Goal: Download file/media

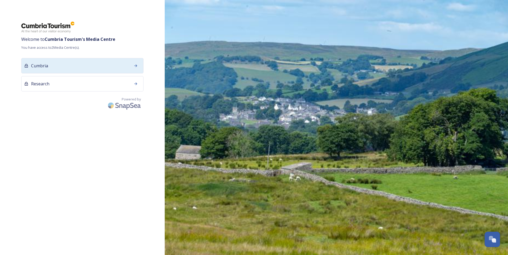
click at [102, 65] on div "Cumbria" at bounding box center [82, 65] width 122 height 15
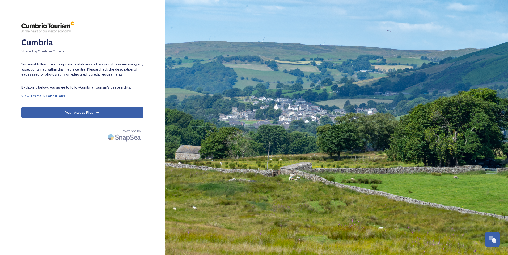
click at [90, 111] on button "Yes - Access Files" at bounding box center [82, 112] width 122 height 11
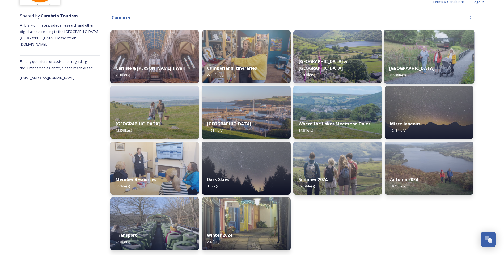
scroll to position [55, 0]
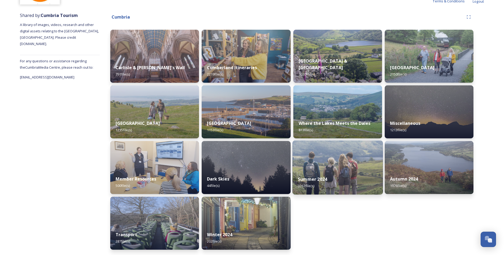
click at [332, 166] on img at bounding box center [337, 168] width 91 height 54
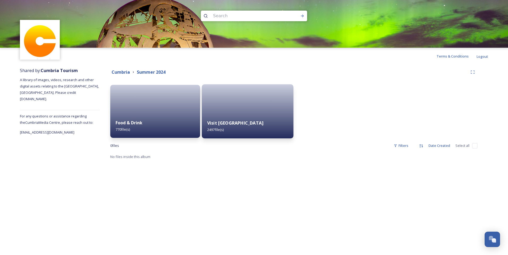
click at [217, 118] on div "Visit [GEOGRAPHIC_DATA] 2497 file(s)" at bounding box center [248, 126] width 92 height 24
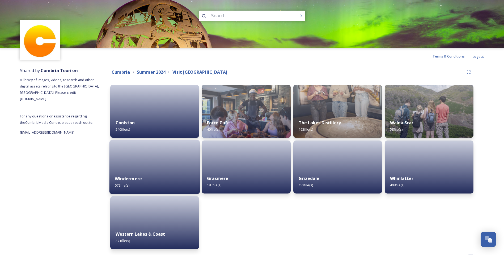
click at [164, 162] on div at bounding box center [154, 167] width 91 height 54
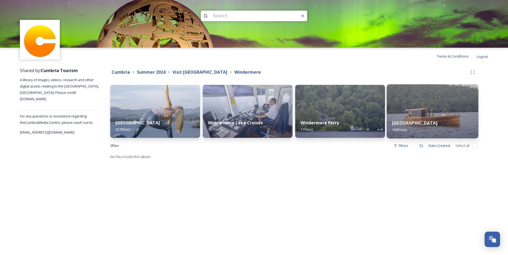
click at [401, 114] on img at bounding box center [433, 111] width 92 height 54
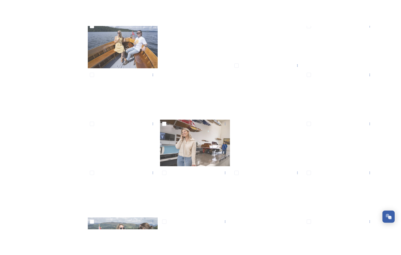
scroll to position [1699, 0]
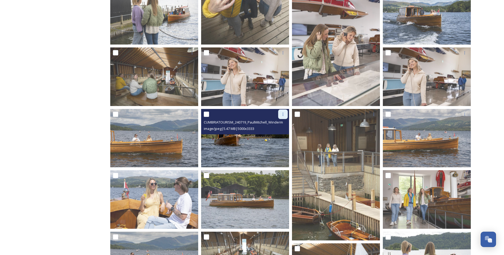
click at [280, 117] on div at bounding box center [283, 115] width 10 height 10
click at [273, 137] on span "Download" at bounding box center [276, 136] width 16 height 5
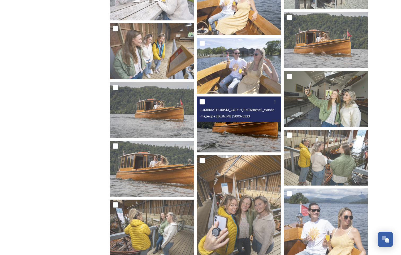
scroll to position [1726, 0]
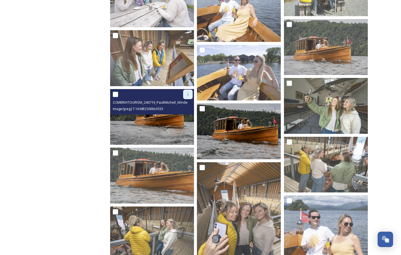
click at [186, 93] on icon at bounding box center [188, 94] width 4 height 4
click at [191, 116] on div "Download" at bounding box center [182, 116] width 22 height 10
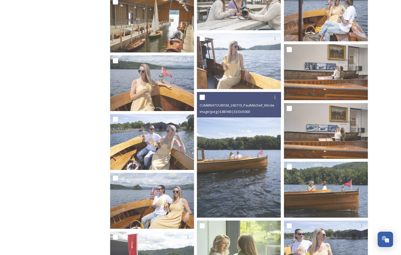
scroll to position [2868, 0]
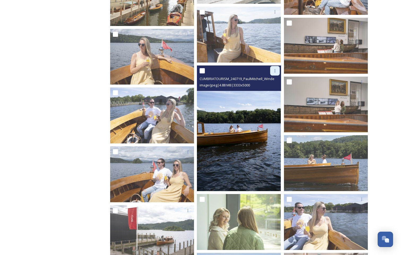
click at [274, 74] on div at bounding box center [275, 71] width 10 height 10
click at [273, 93] on span "Download" at bounding box center [269, 92] width 16 height 5
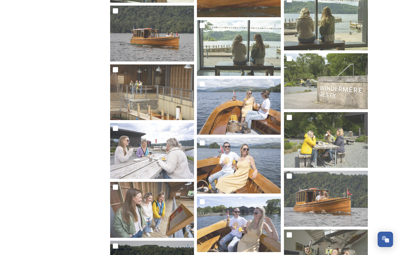
scroll to position [1583, 0]
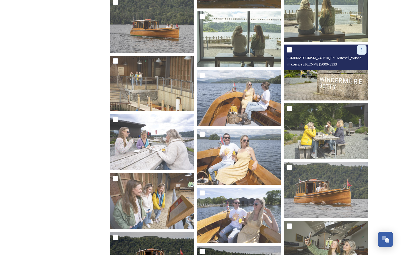
click at [360, 50] on icon at bounding box center [362, 50] width 4 height 4
click at [357, 71] on span "Download" at bounding box center [356, 71] width 16 height 5
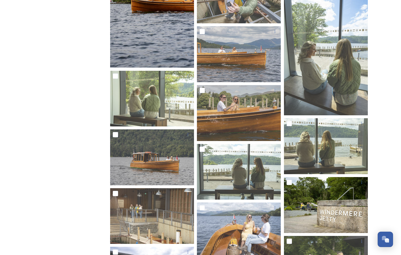
scroll to position [0, 0]
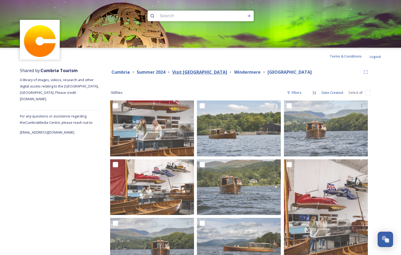
click at [194, 72] on strong "Visit [GEOGRAPHIC_DATA]" at bounding box center [199, 72] width 55 height 6
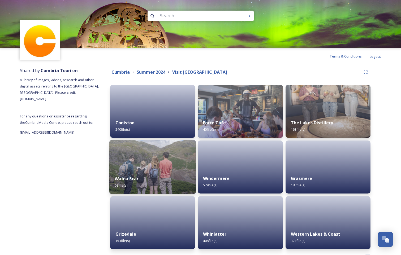
click at [177, 174] on div "Walna Scar 58 file(s)" at bounding box center [152, 182] width 87 height 24
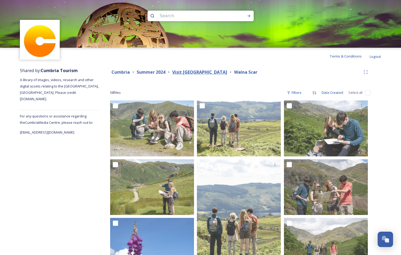
click at [183, 73] on strong "Visit [GEOGRAPHIC_DATA]" at bounding box center [199, 72] width 55 height 6
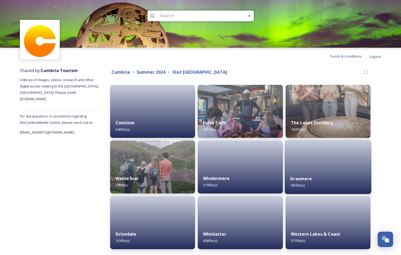
click at [332, 177] on div "Grasmere 185 file(s)" at bounding box center [328, 182] width 87 height 24
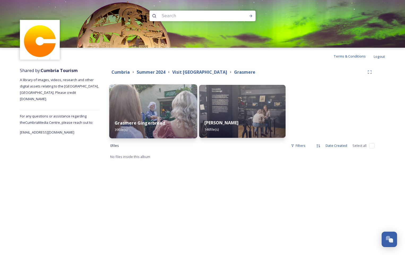
click at [159, 117] on div "Grasmere Gingerbread 39 file(s)" at bounding box center [153, 126] width 88 height 24
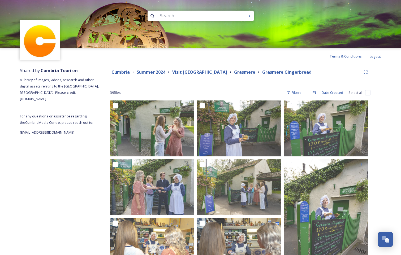
click at [184, 73] on strong "Visit [GEOGRAPHIC_DATA]" at bounding box center [199, 72] width 55 height 6
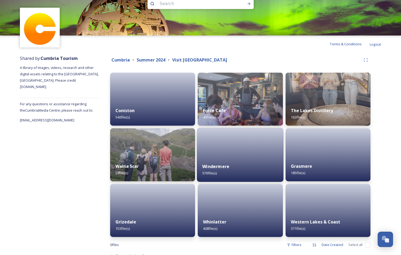
scroll to position [19, 0]
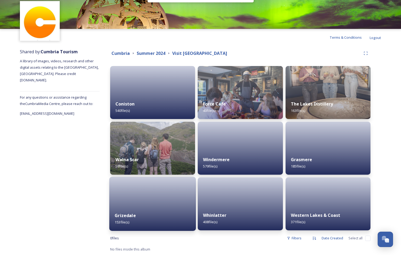
click at [175, 212] on div "Grizedale 153 file(s)" at bounding box center [152, 219] width 87 height 24
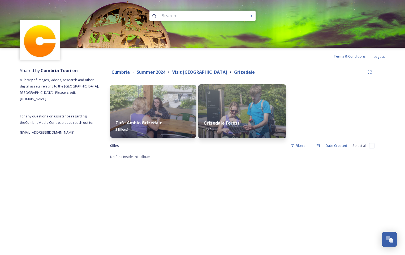
click at [220, 111] on img at bounding box center [242, 111] width 88 height 54
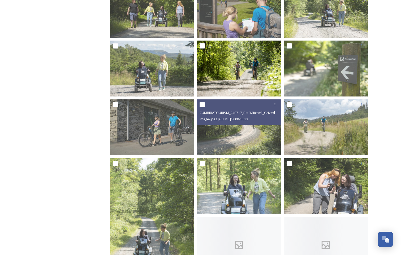
scroll to position [372, 0]
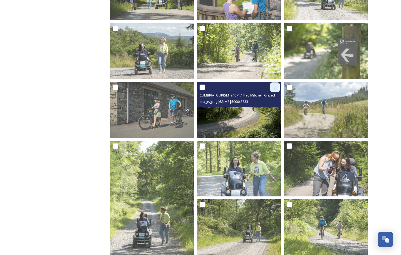
click at [275, 89] on icon at bounding box center [275, 87] width 4 height 4
drag, startPoint x: 272, startPoint y: 108, endPoint x: 271, endPoint y: 114, distance: 6.2
click at [272, 108] on span "Download" at bounding box center [269, 109] width 16 height 5
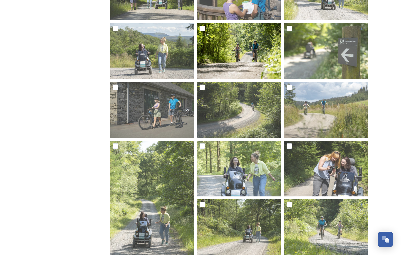
scroll to position [0, 0]
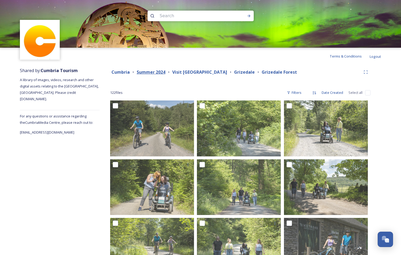
click at [154, 74] on strong "Summer 2024" at bounding box center [151, 72] width 29 height 6
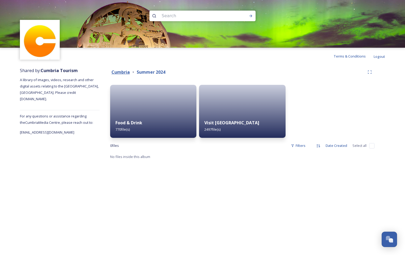
click at [125, 74] on strong "Cumbria" at bounding box center [121, 72] width 18 height 6
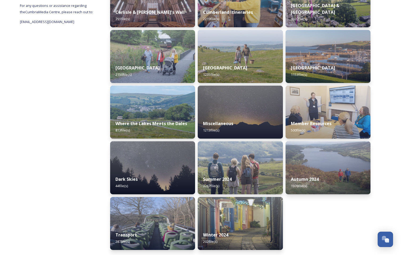
scroll to position [111, 0]
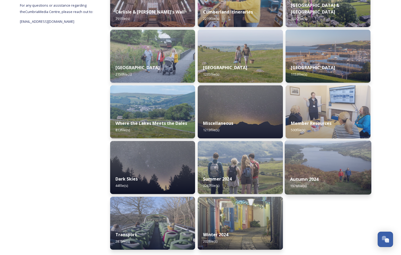
click at [309, 181] on strong "Autumn 2024" at bounding box center [304, 180] width 28 height 6
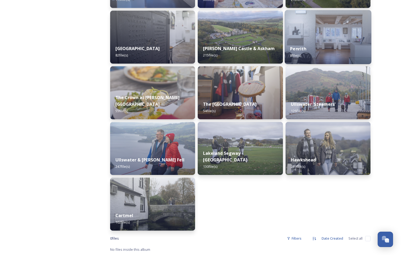
scroll to position [186, 0]
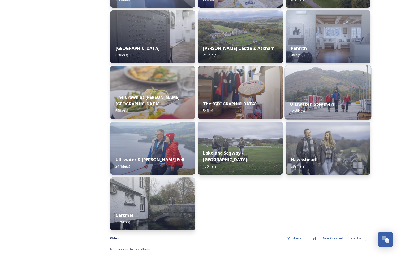
click at [320, 107] on strong "Ullswater 'Steamers'" at bounding box center [313, 104] width 46 height 6
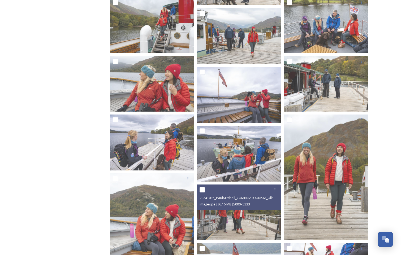
scroll to position [876, 0]
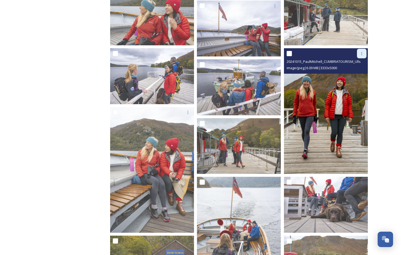
click at [362, 55] on div at bounding box center [362, 54] width 10 height 10
click at [357, 76] on span "Download" at bounding box center [356, 75] width 16 height 5
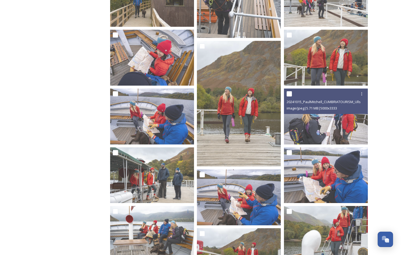
scroll to position [1142, 0]
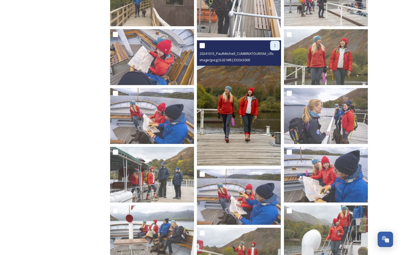
click at [274, 48] on div at bounding box center [275, 46] width 10 height 10
click at [266, 65] on span "Download" at bounding box center [269, 67] width 16 height 5
